Goal: Check status: Check status

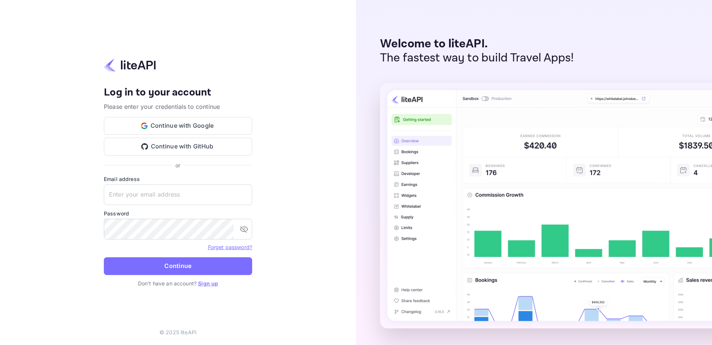
type input "[EMAIL_ADDRESS][DOMAIN_NAME]"
click at [191, 256] on form "Email address [EMAIL_ADDRESS][DOMAIN_NAME] ​ Password ​ Forget password? Contin…" at bounding box center [178, 227] width 148 height 105
click at [247, 266] on button "Continue" at bounding box center [178, 267] width 148 height 18
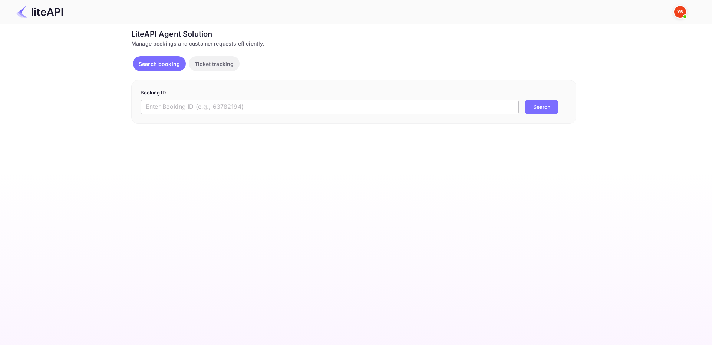
click at [257, 107] on input "text" at bounding box center [329, 107] width 378 height 15
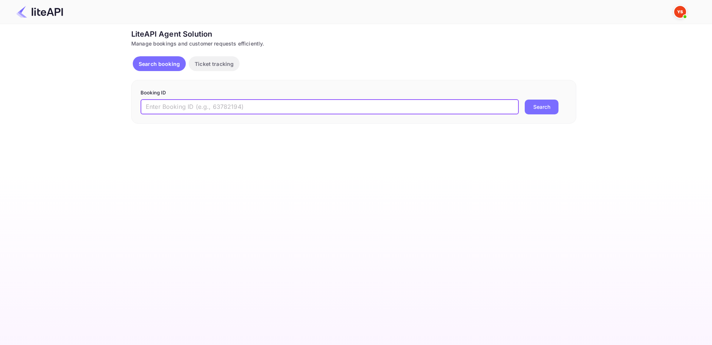
paste input "9219509"
type input "9219509"
click at [522, 107] on div "9219509 ​ Search" at bounding box center [353, 107] width 426 height 15
click at [533, 107] on button "Search" at bounding box center [542, 107] width 34 height 15
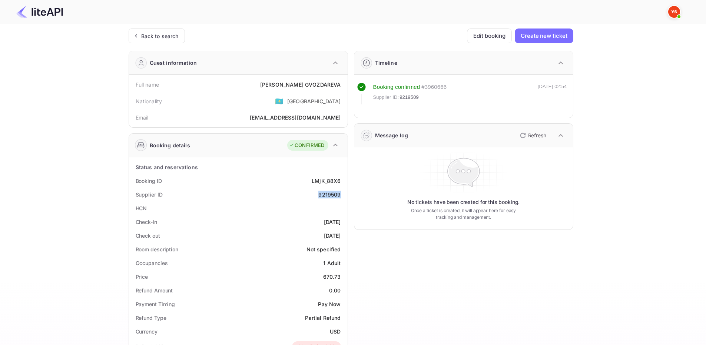
drag, startPoint x: 318, startPoint y: 192, endPoint x: 346, endPoint y: 197, distance: 29.0
copy div "9219509"
drag, startPoint x: 274, startPoint y: 83, endPoint x: 342, endPoint y: 88, distance: 68.0
click at [342, 88] on div "Full name VERONIKA GVOZDAREVA" at bounding box center [238, 85] width 213 height 14
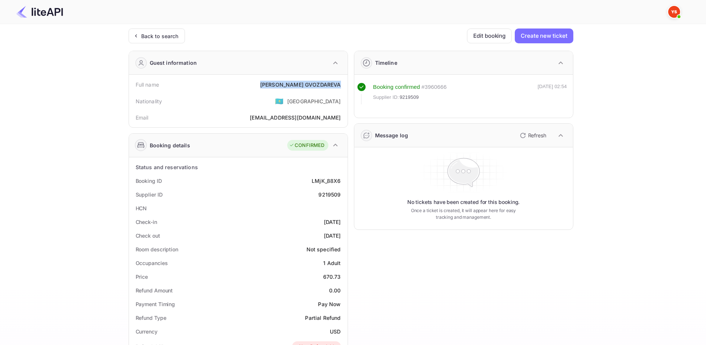
copy div "VERONIKA GVOZDAREVA"
drag, startPoint x: 323, startPoint y: 277, endPoint x: 341, endPoint y: 273, distance: 18.3
click at [343, 275] on div "Price 670.73" at bounding box center [238, 277] width 213 height 14
copy div "670.73"
